Goal: Information Seeking & Learning: Find specific fact

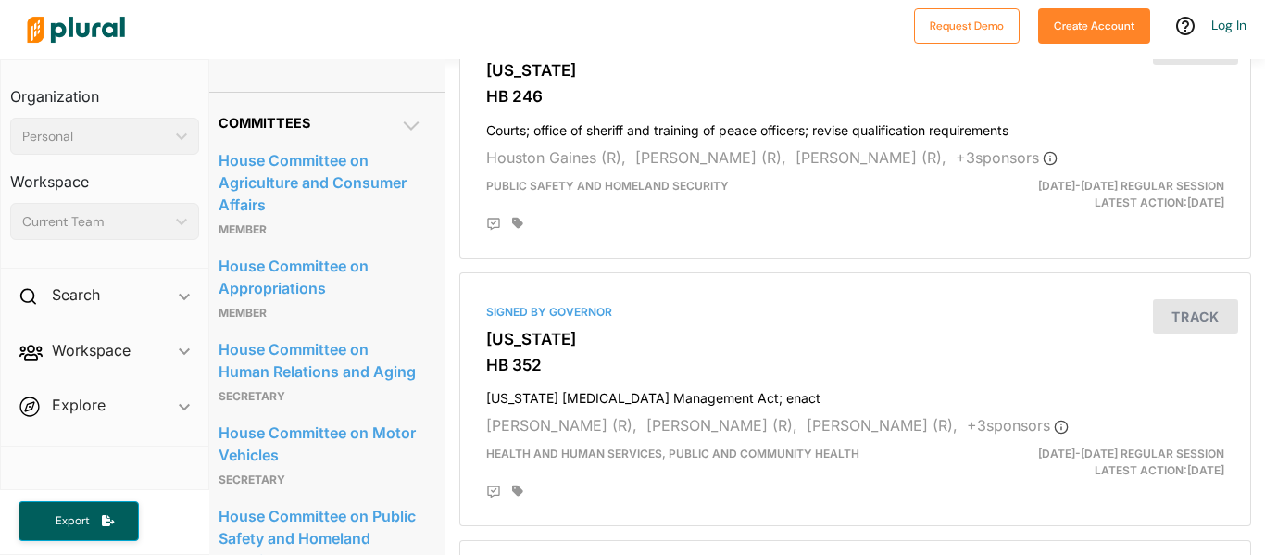
scroll to position [1016, 14]
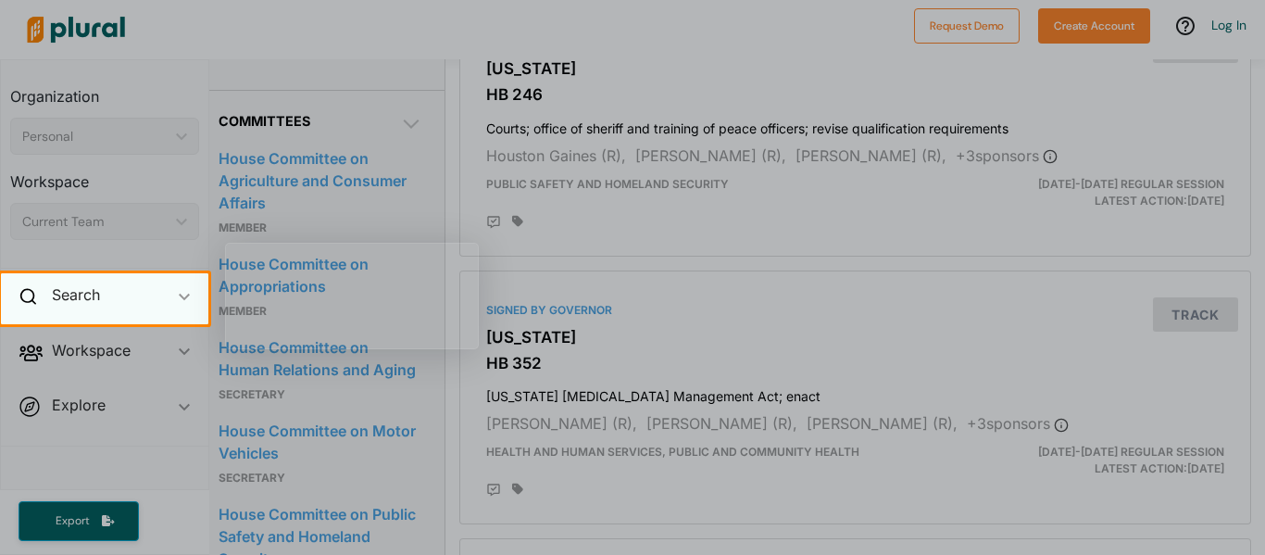
click at [162, 316] on div "Search ic_keyboard_arrow_down" at bounding box center [104, 298] width 207 height 50
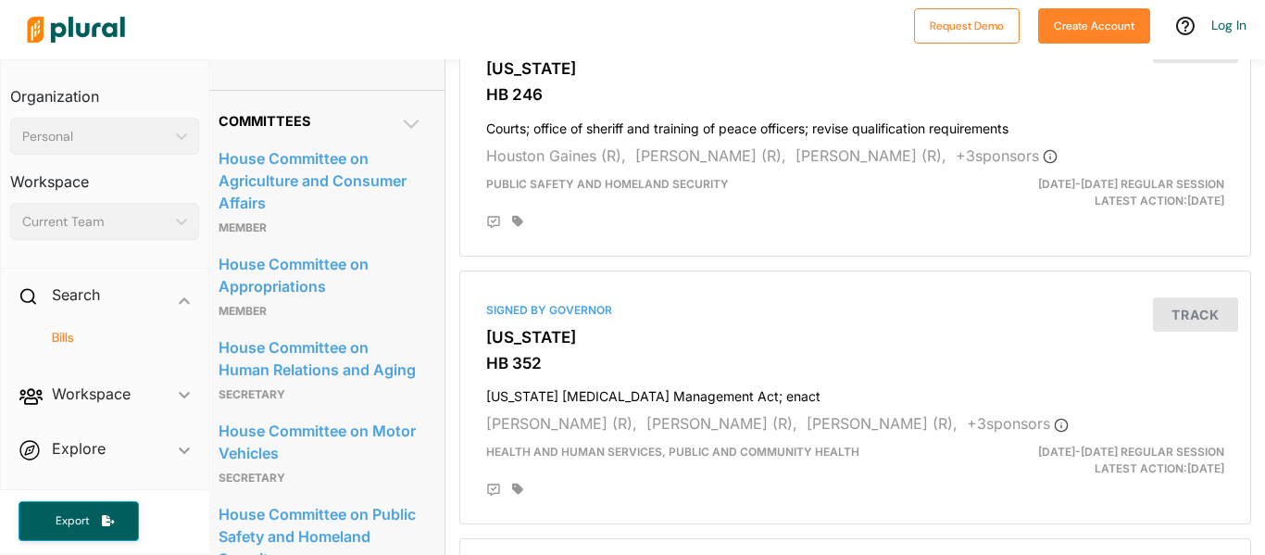
click at [66, 339] on h4 "Bills" at bounding box center [109, 338] width 161 height 18
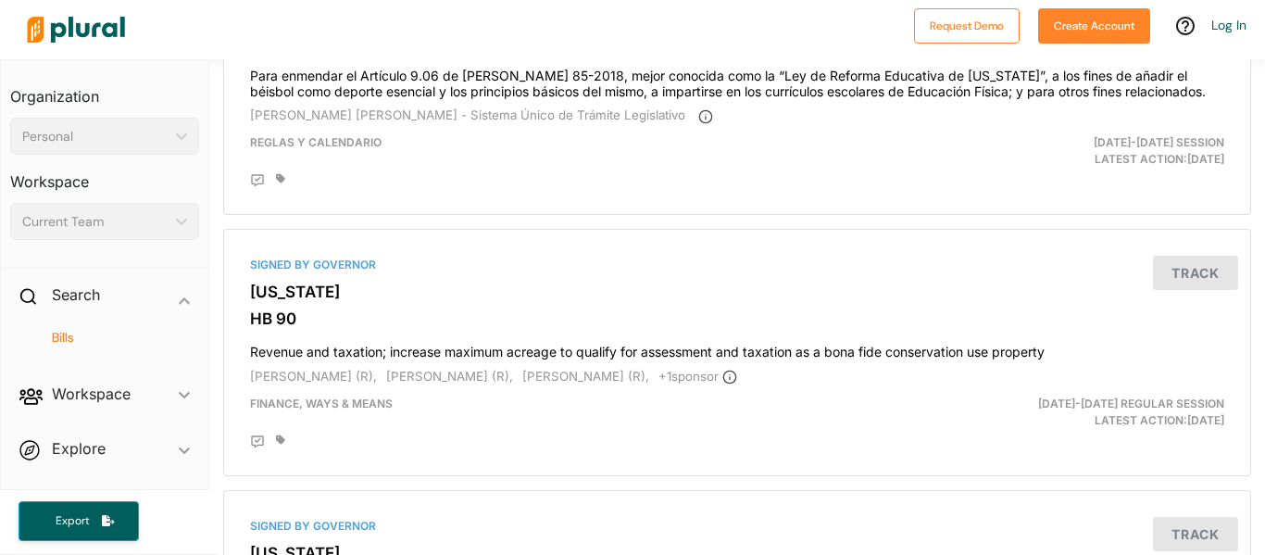
scroll to position [283, 0]
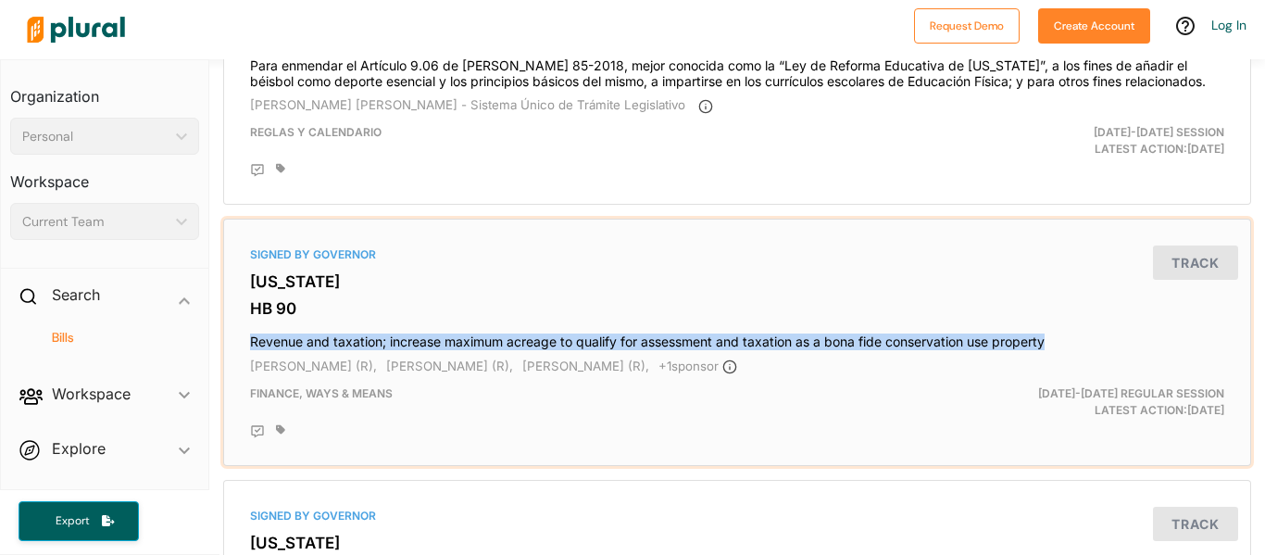
drag, startPoint x: 244, startPoint y: 337, endPoint x: 1100, endPoint y: 333, distance: 855.5
click at [1100, 333] on div "Signed by Governor [US_STATE] HB 90 Revenue and taxation; increase maximum acre…" at bounding box center [736, 342] width 1011 height 231
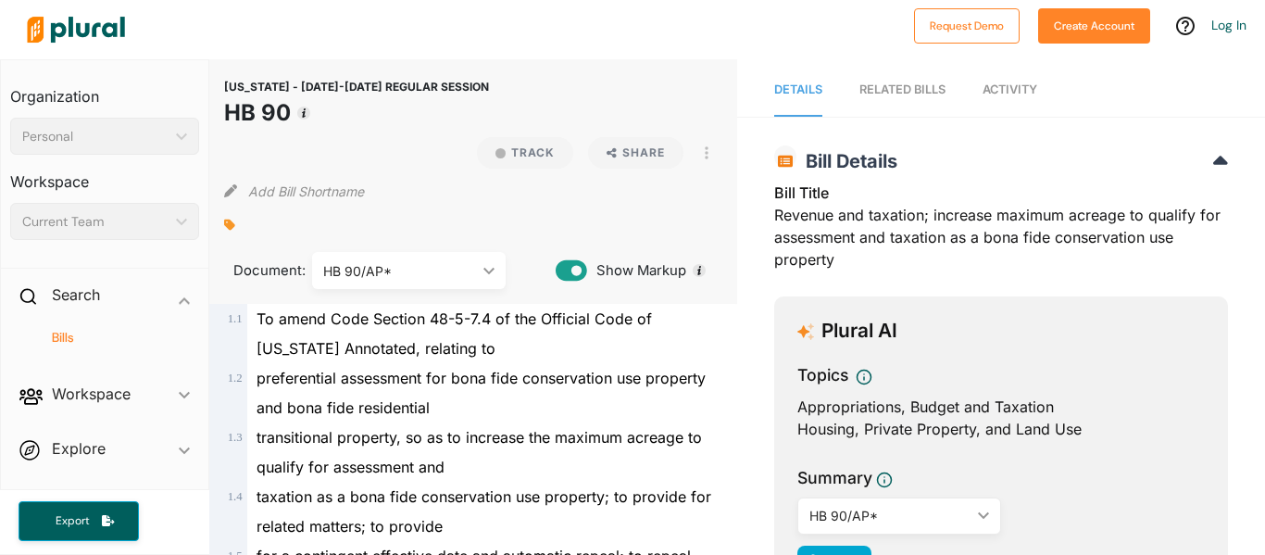
scroll to position [3, 0]
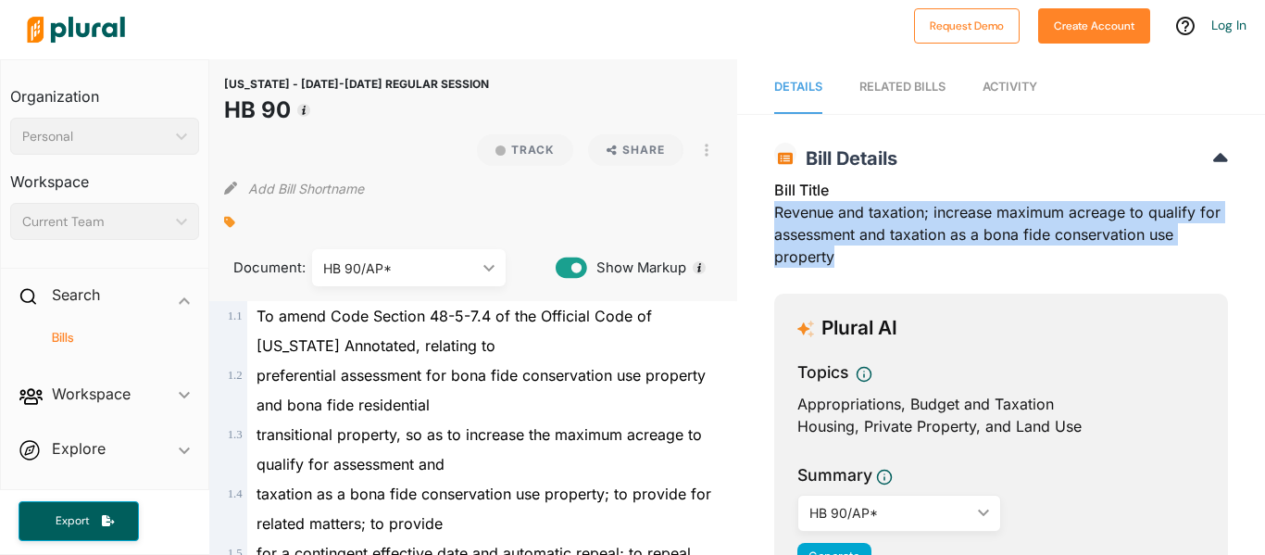
drag, startPoint x: 756, startPoint y: 203, endPoint x: 908, endPoint y: 268, distance: 165.9
copy div "Revenue and taxation; increase maximum acreage to qualify for assessment and ta…"
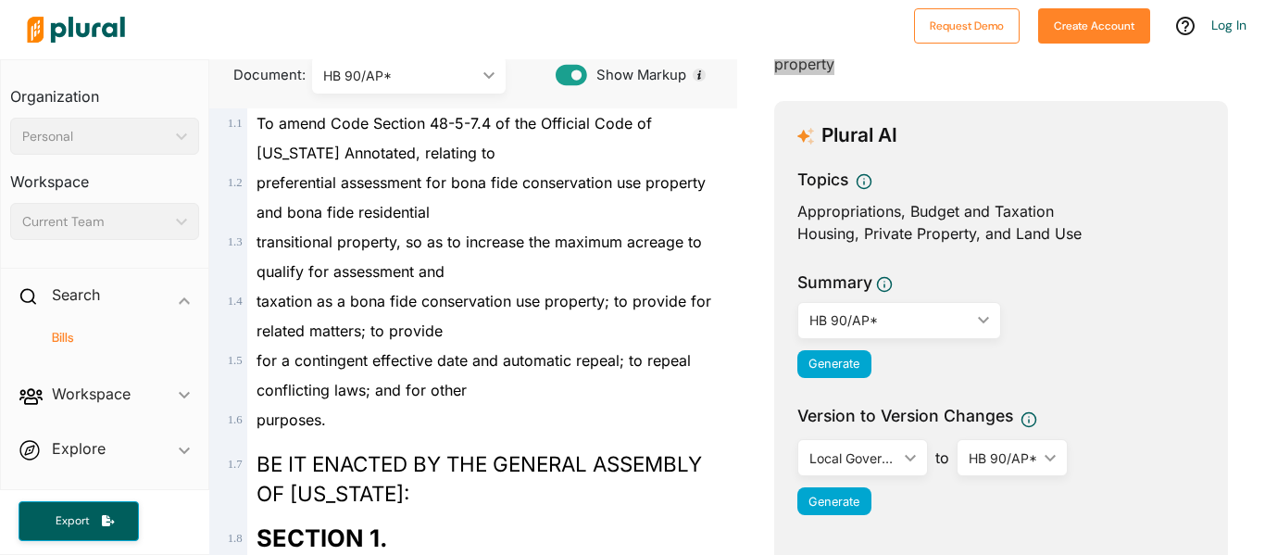
scroll to position [0, 0]
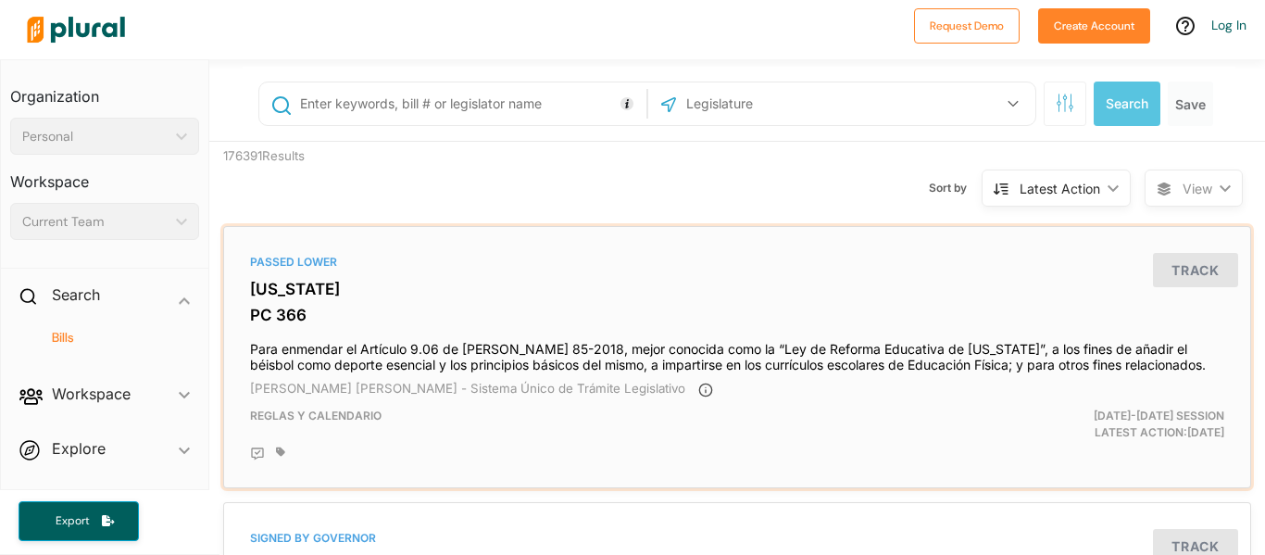
click at [820, 270] on div "Passed Lower [US_STATE] PC 366 Para enmendar el Artículo 9.06 de [PERSON_NAME] …" at bounding box center [736, 356] width 1011 height 245
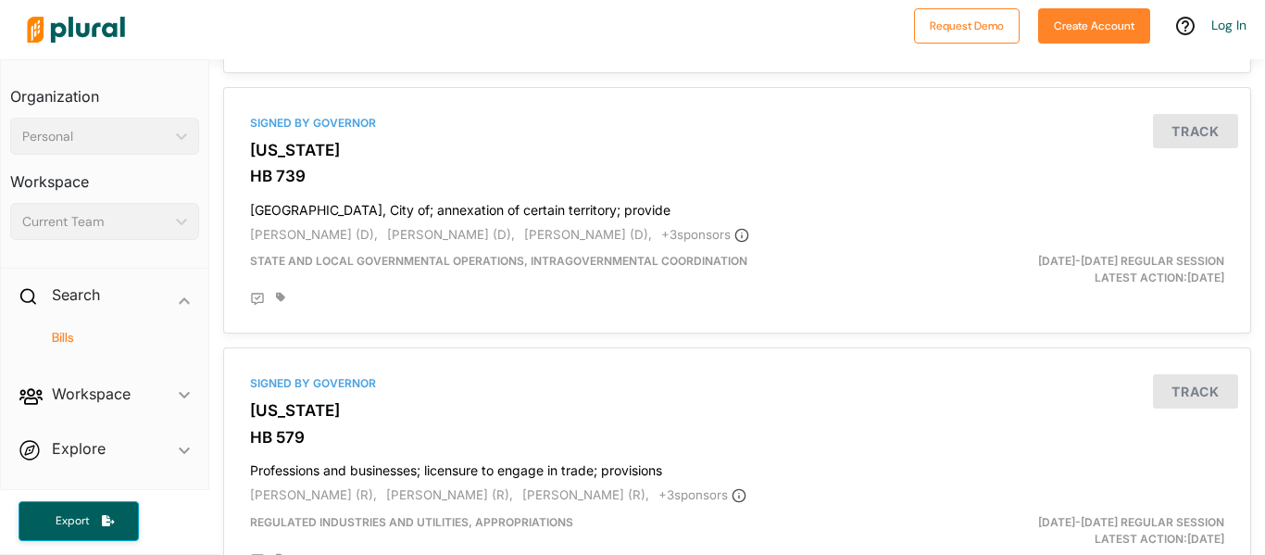
scroll to position [680, 0]
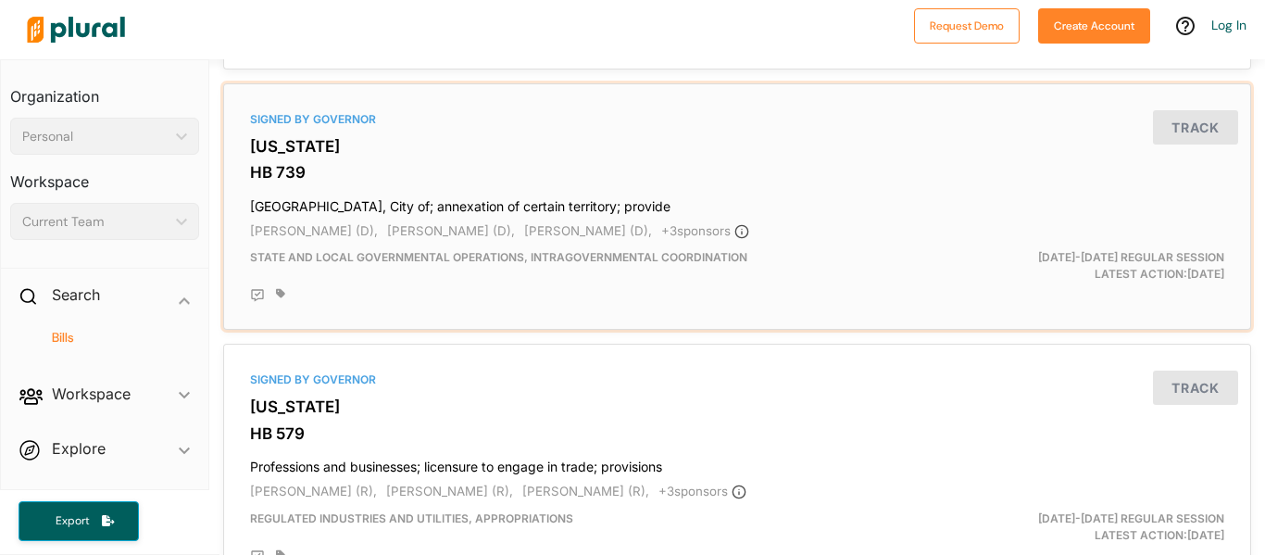
click at [338, 174] on h3 "HB 739" at bounding box center [737, 172] width 974 height 19
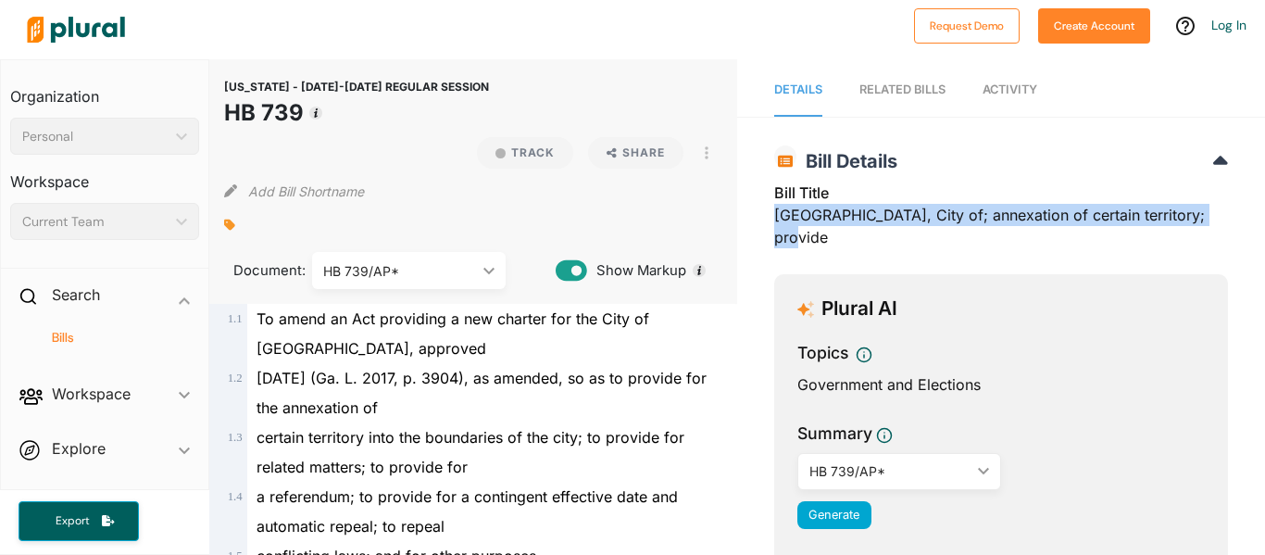
drag, startPoint x: 774, startPoint y: 207, endPoint x: 1209, endPoint y: 214, distance: 435.2
click at [1209, 214] on div "Bill Title [GEOGRAPHIC_DATA], City of; annexation of certain territory; provide" at bounding box center [1001, 220] width 454 height 78
copy div "[GEOGRAPHIC_DATA], City of; annexation of certain territory; provide"
click at [1209, 214] on div "Bill Title [GEOGRAPHIC_DATA], City of; annexation of certain territory; provide" at bounding box center [1001, 220] width 454 height 78
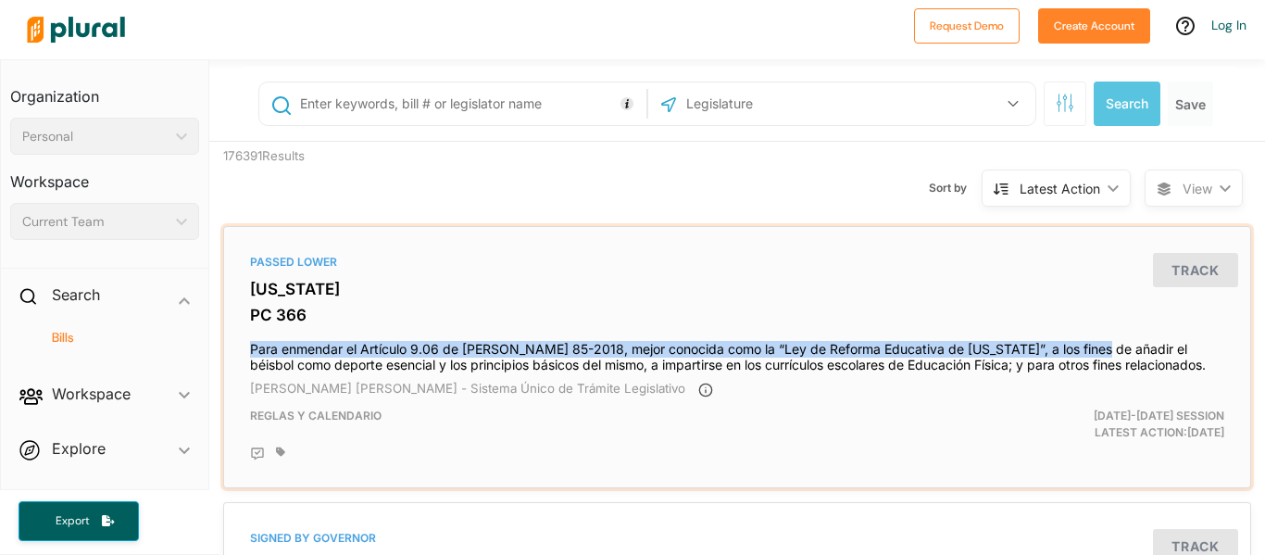
drag, startPoint x: 246, startPoint y: 346, endPoint x: 1080, endPoint y: 343, distance: 834.2
click at [1080, 343] on div "Passed Lower [US_STATE] PC 366 Para enmendar el Artículo 9.06 de [PERSON_NAME] …" at bounding box center [736, 356] width 1011 height 245
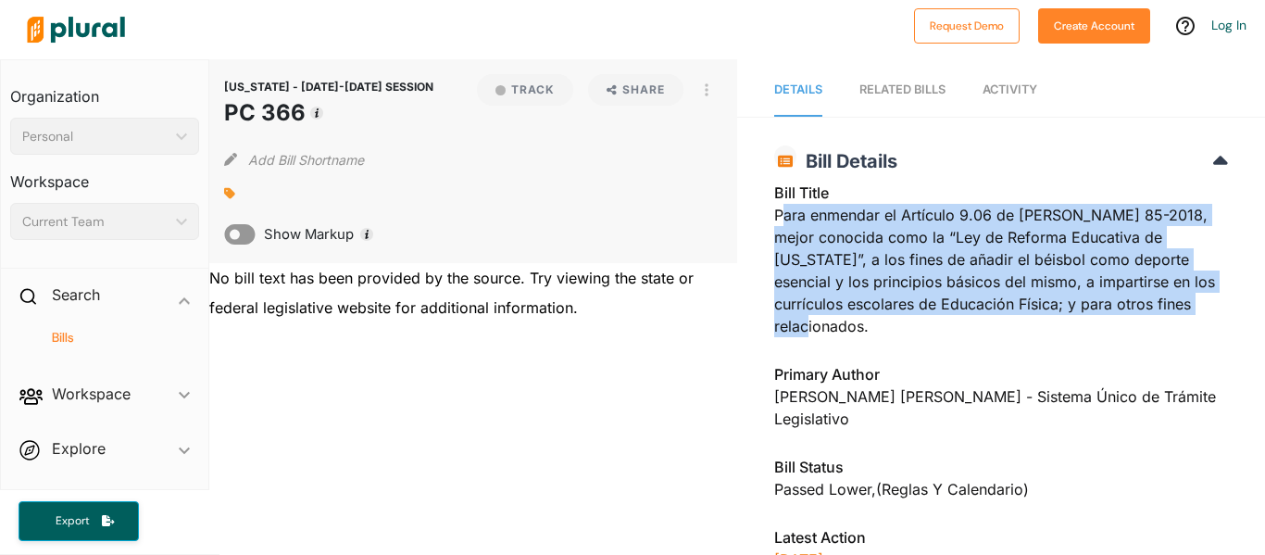
drag, startPoint x: 780, startPoint y: 215, endPoint x: 1206, endPoint y: 325, distance: 440.8
click at [1206, 325] on div "Bill Title Para enmendar el Artículo 9.06 de [PERSON_NAME] 85-2018, mejor conoc…" at bounding box center [1001, 264] width 454 height 167
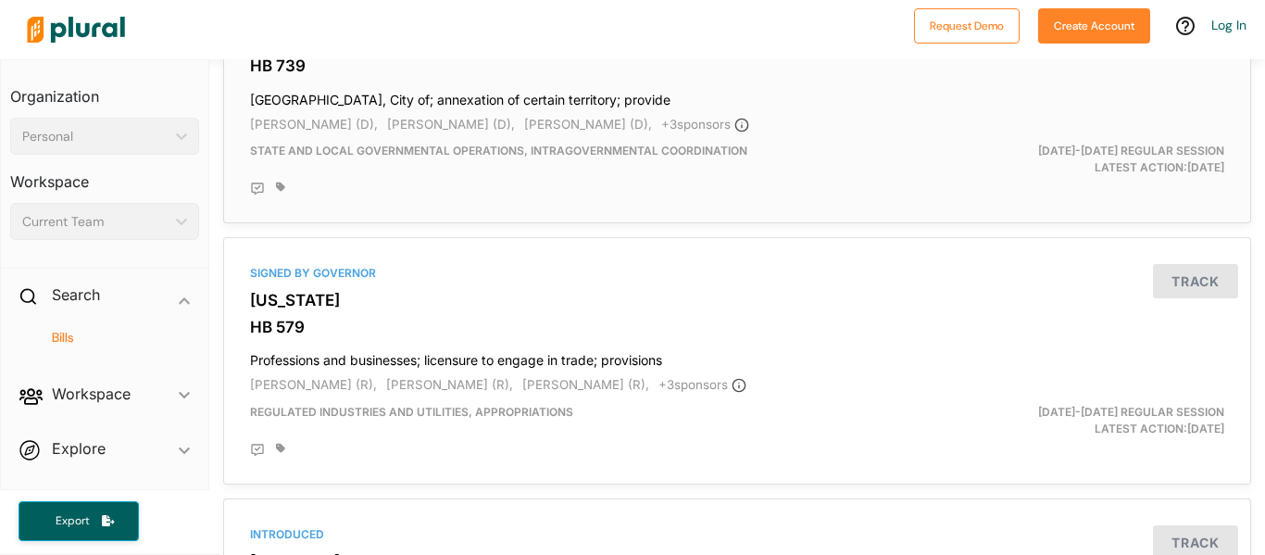
scroll to position [791, 0]
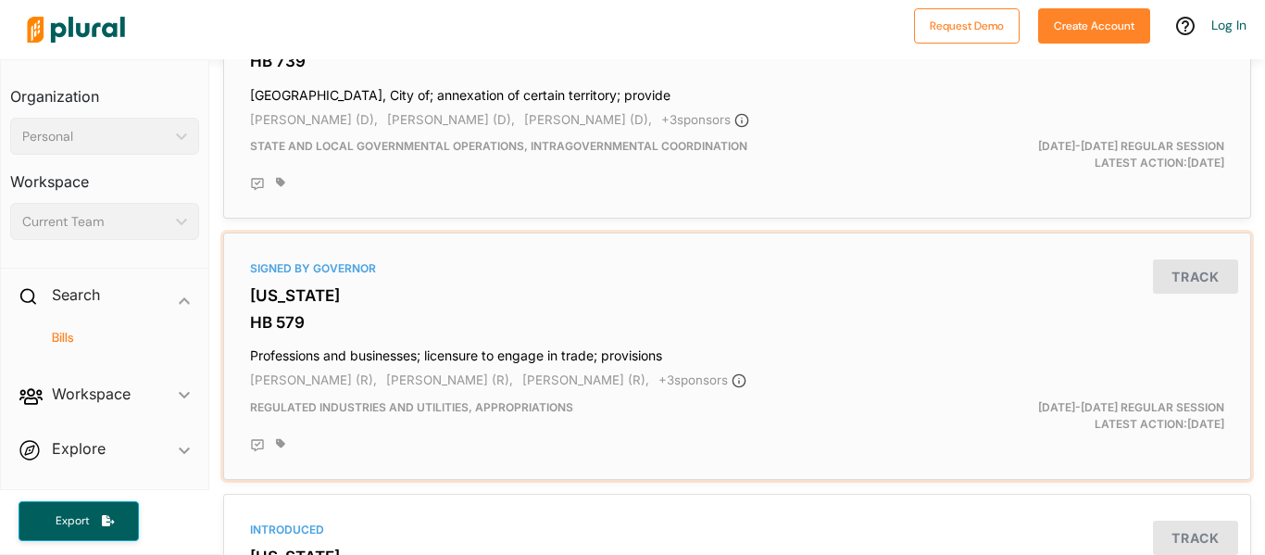
click at [354, 280] on div "Signed by Governor [US_STATE] HB 579 Professions and businesses; licensure to e…" at bounding box center [736, 356] width 1011 height 231
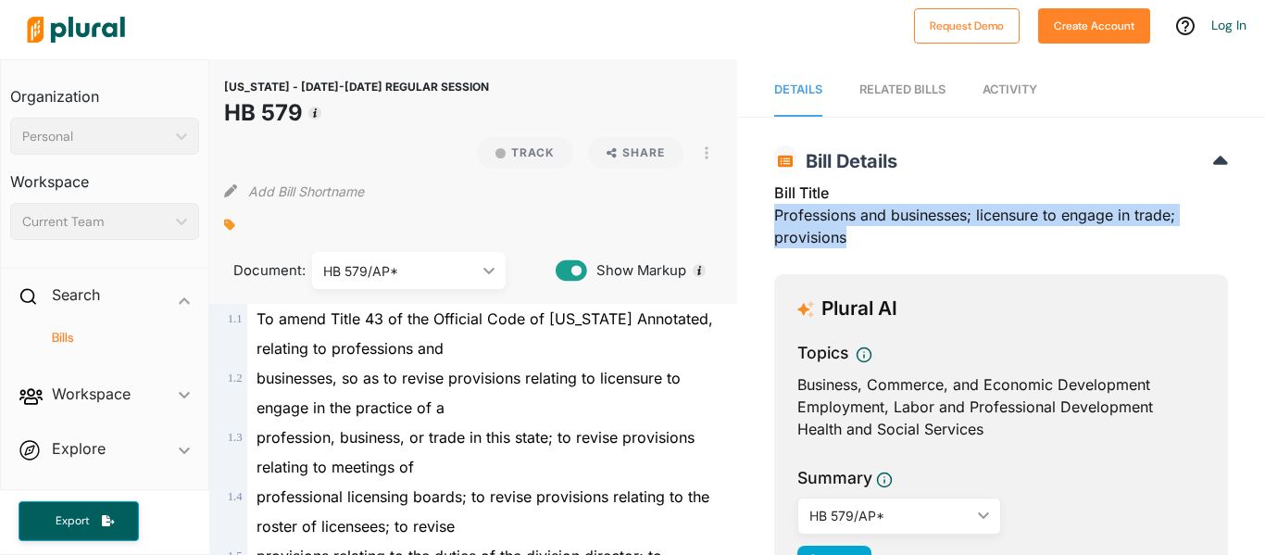
drag, startPoint x: 768, startPoint y: 213, endPoint x: 861, endPoint y: 243, distance: 97.2
copy div "Professions and businesses; licensure to engage in trade; provisions"
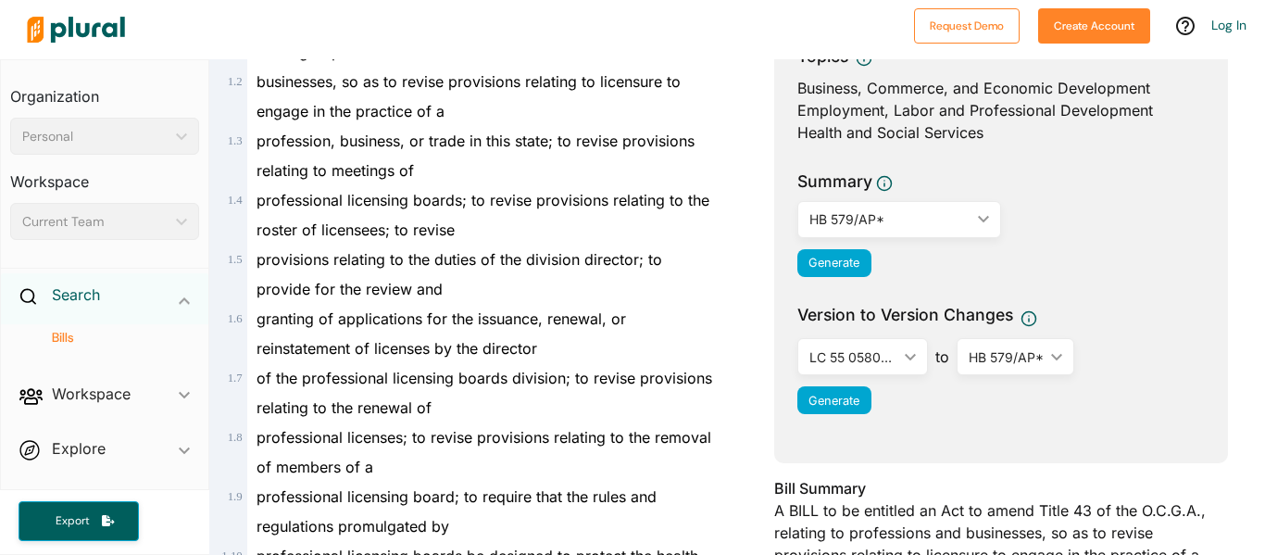
click at [66, 293] on h2 "Search" at bounding box center [76, 294] width 48 height 20
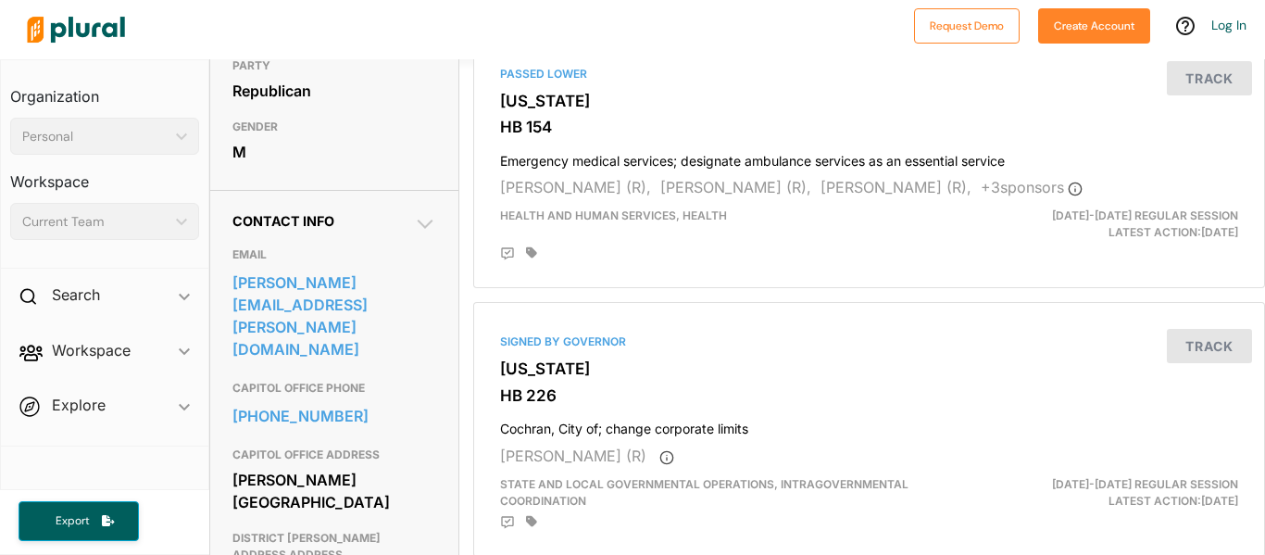
scroll to position [444, 0]
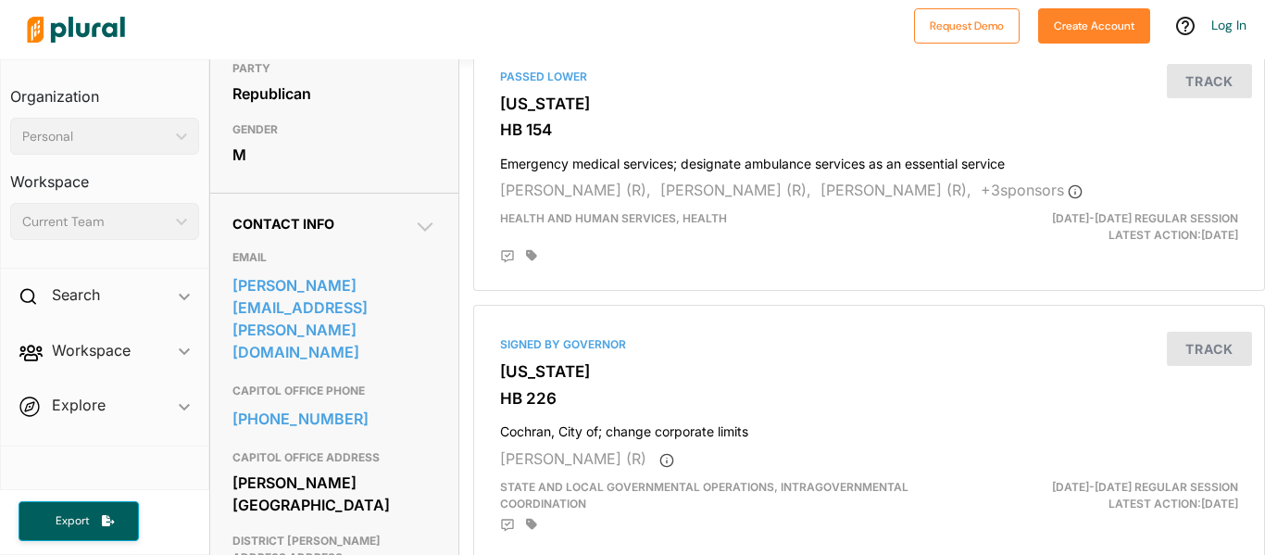
click at [255, 340] on link "[PERSON_NAME][EMAIL_ADDRESS][PERSON_NAME][DOMAIN_NAME]" at bounding box center [334, 318] width 204 height 94
